Goal: Communication & Community: Connect with others

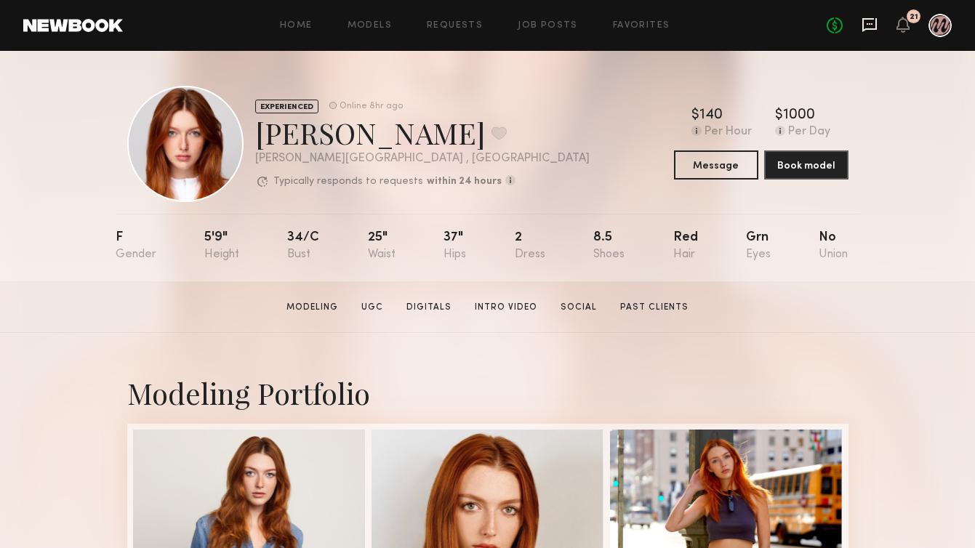
click at [874, 21] on icon at bounding box center [869, 25] width 16 height 16
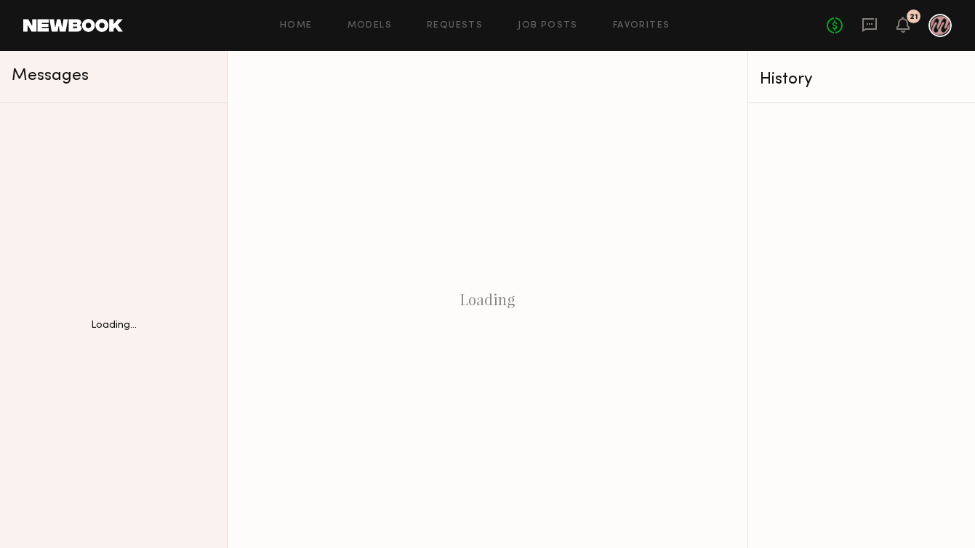
click at [949, 23] on div at bounding box center [939, 25] width 23 height 23
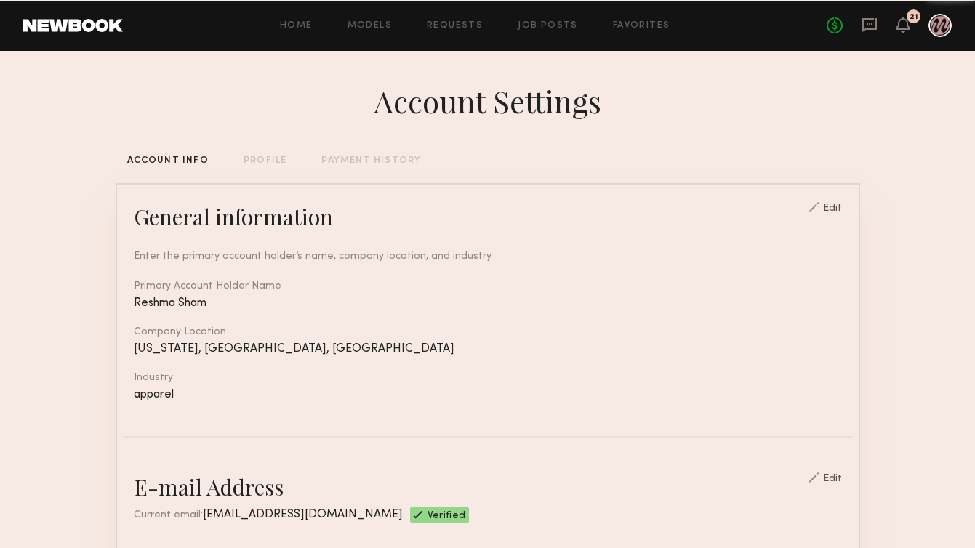
click at [940, 25] on div at bounding box center [939, 25] width 23 height 23
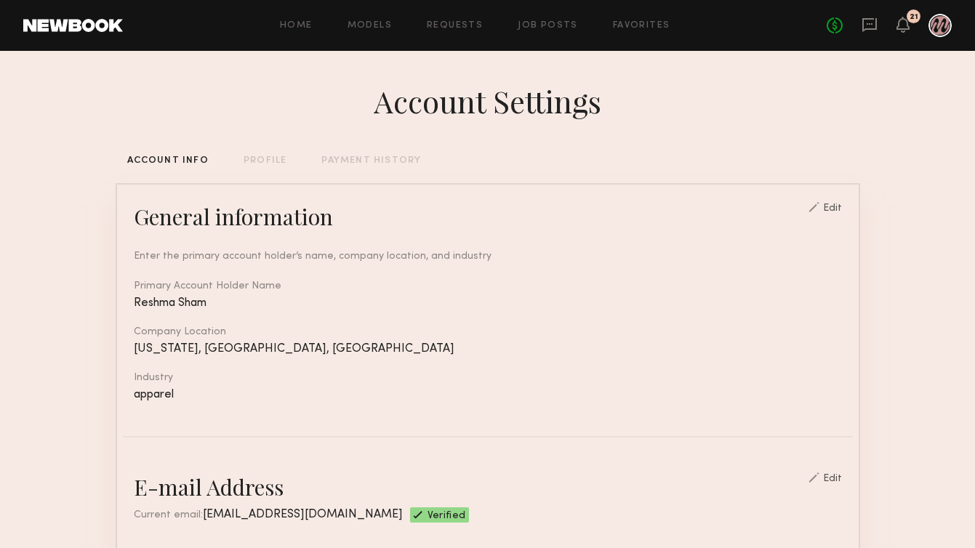
click at [938, 33] on div at bounding box center [939, 25] width 23 height 23
click at [938, 28] on div at bounding box center [939, 25] width 23 height 23
click at [46, 26] on link at bounding box center [73, 25] width 100 height 13
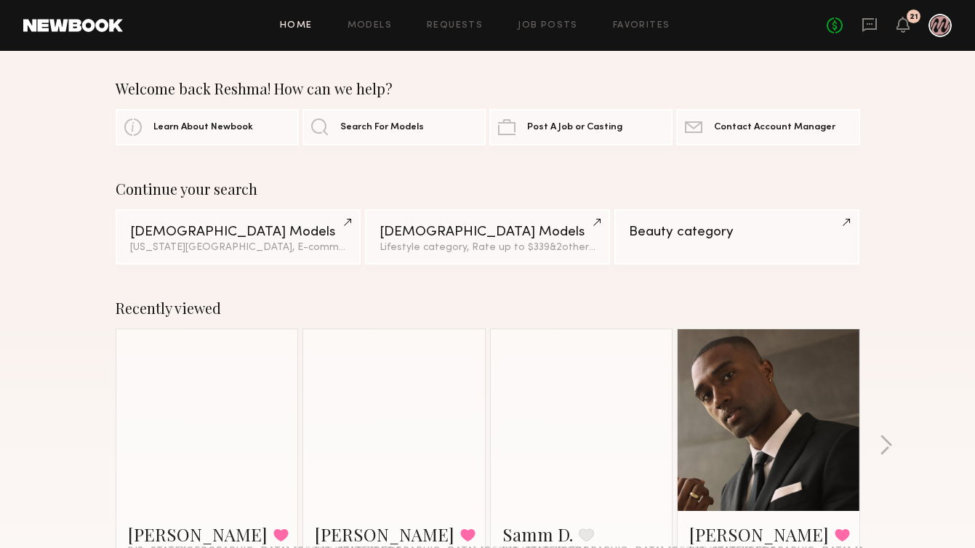
click at [930, 27] on div at bounding box center [939, 25] width 23 height 23
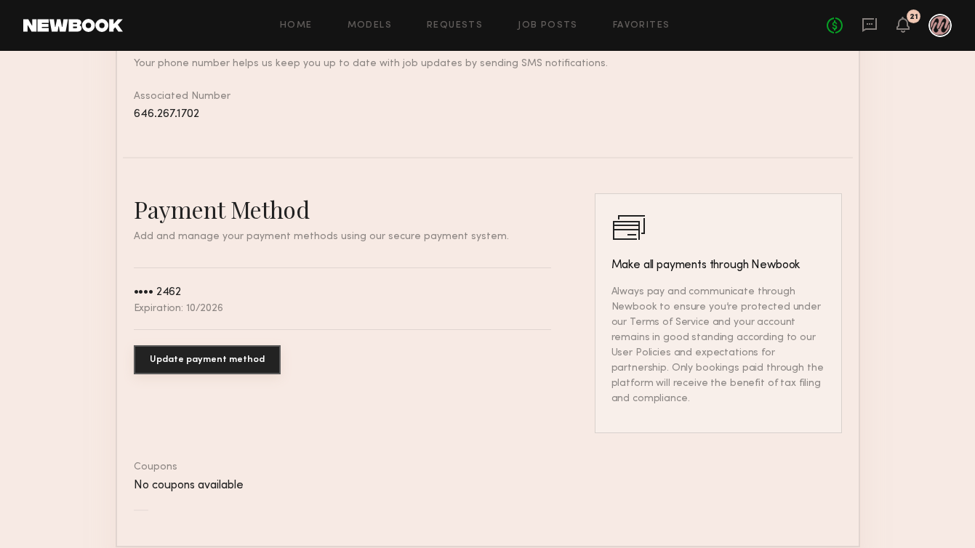
scroll to position [795, 0]
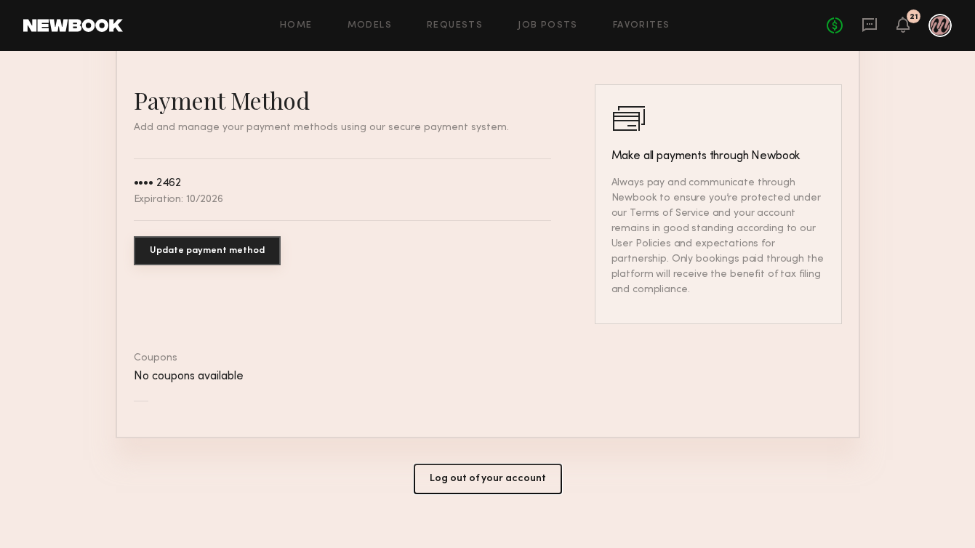
click at [467, 464] on button "Log out of your account" at bounding box center [488, 479] width 148 height 31
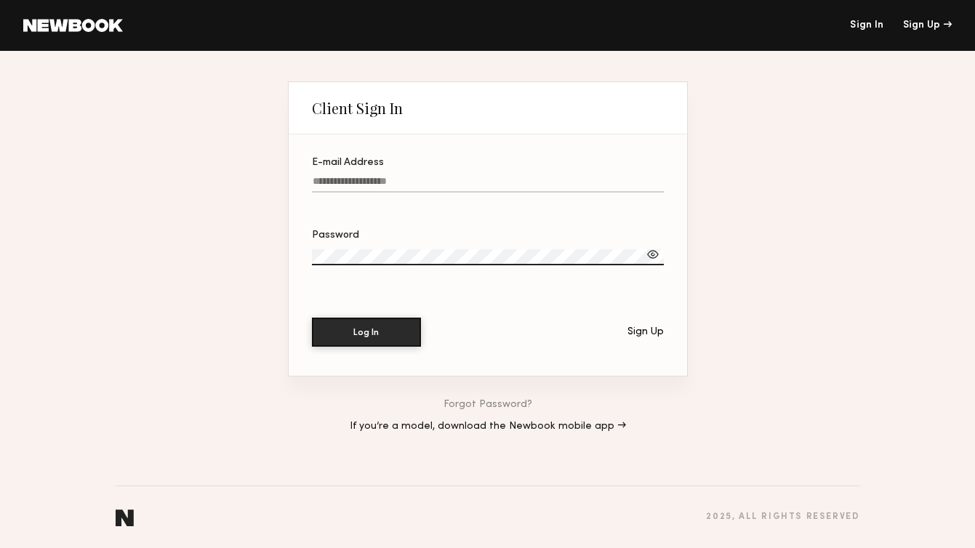
click at [437, 182] on input "E-mail Address" at bounding box center [488, 184] width 352 height 17
click at [800, 252] on div "Client Sign In E-mail Address Password Log In Sign Up Forgot Password? If you’r…" at bounding box center [487, 299] width 975 height 497
click at [427, 180] on input "E-mail Address Required" at bounding box center [488, 184] width 352 height 17
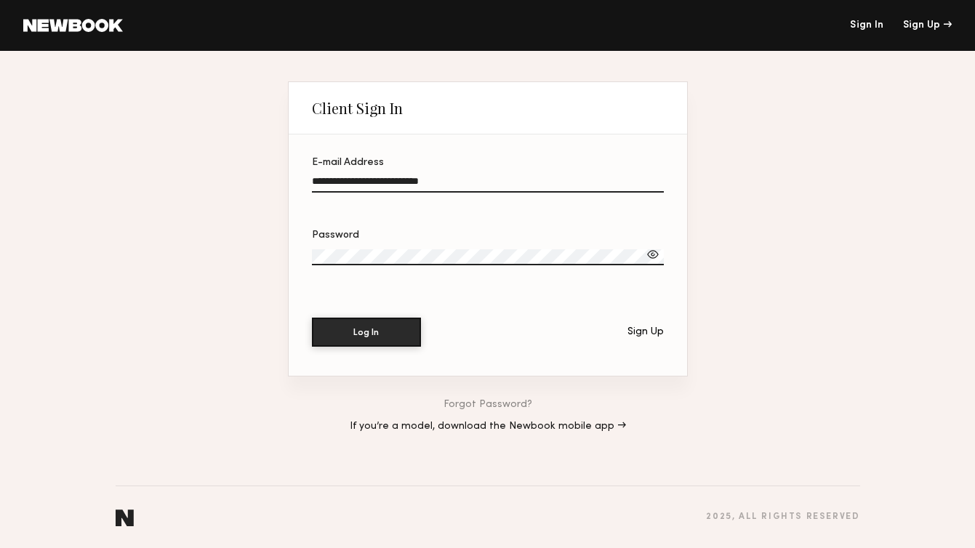
type input "**********"
click at [312, 318] on button "Log In" at bounding box center [366, 332] width 109 height 29
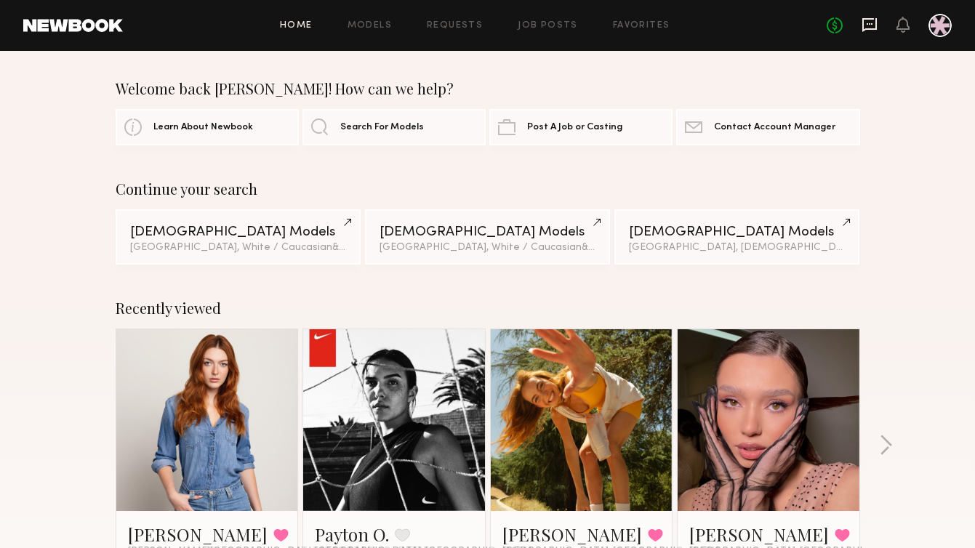
click at [867, 25] on icon at bounding box center [869, 25] width 16 height 16
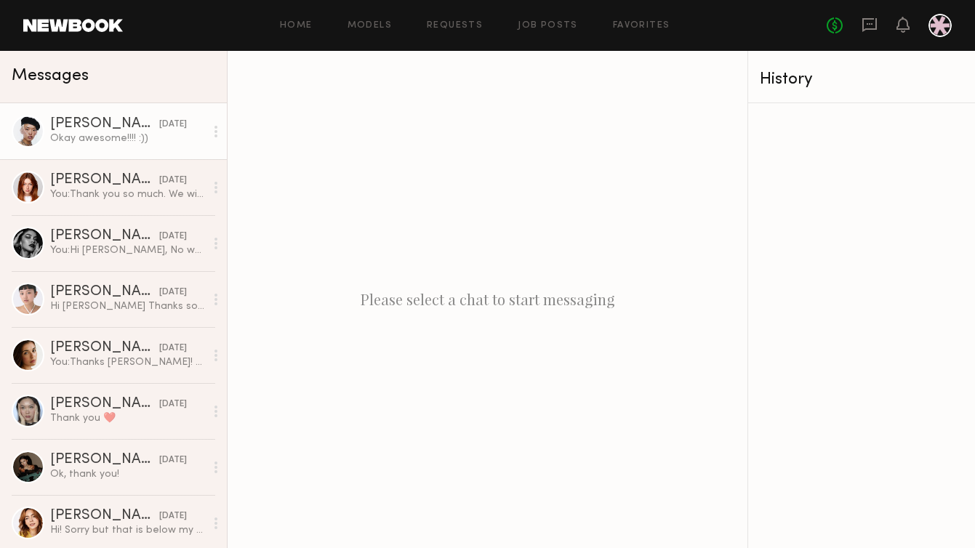
click at [72, 142] on div "Okay awesome!!!! :))" at bounding box center [127, 139] width 155 height 14
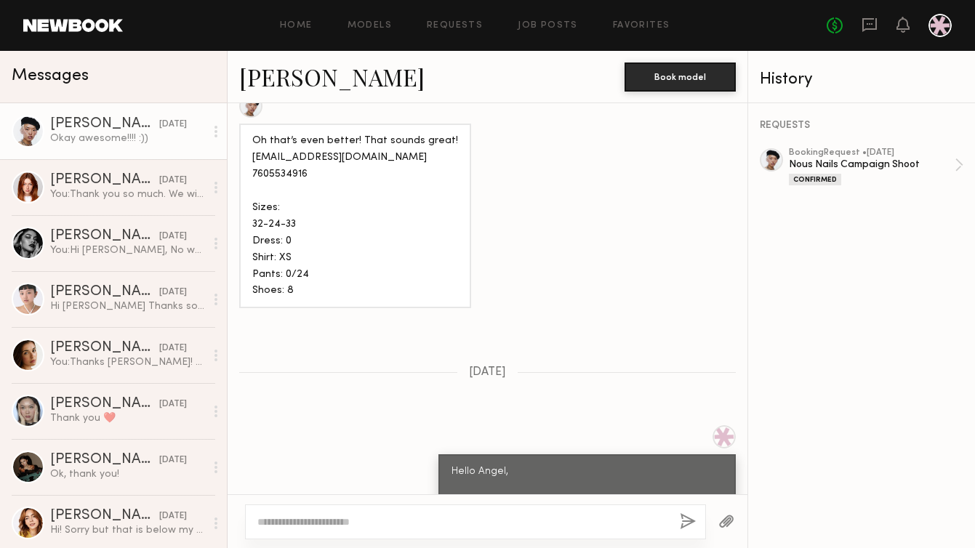
scroll to position [923, 0]
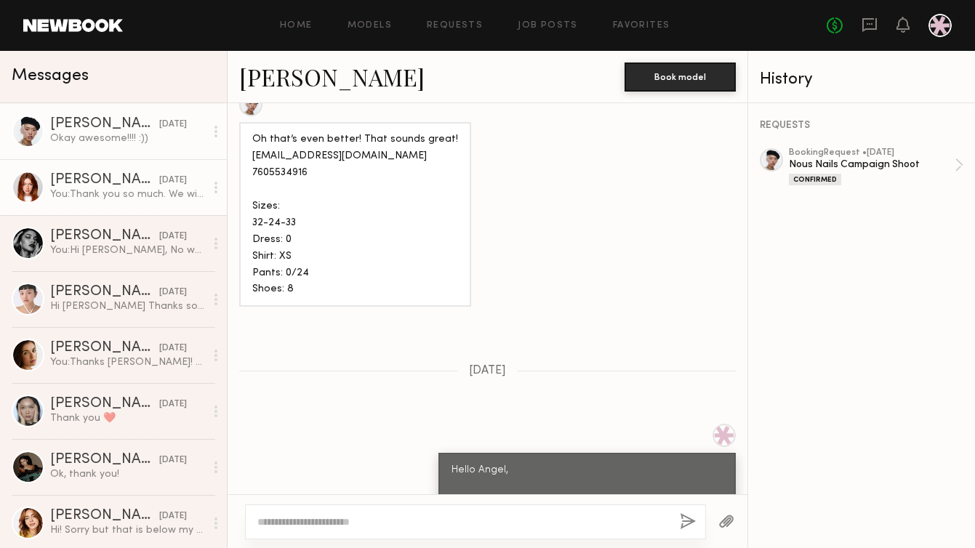
click at [159, 187] on div "[DATE]" at bounding box center [173, 181] width 28 height 14
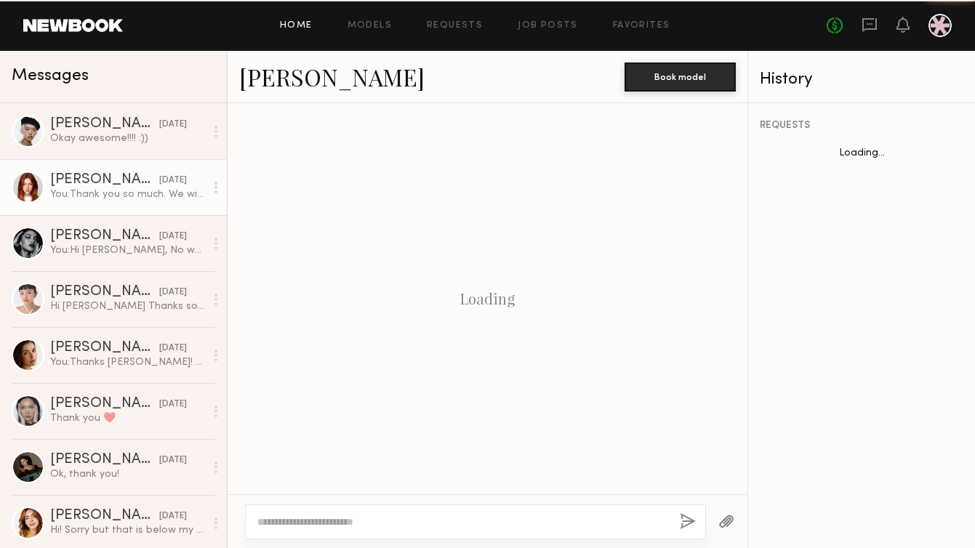
scroll to position [1102, 0]
